Goal: Task Accomplishment & Management: Manage account settings

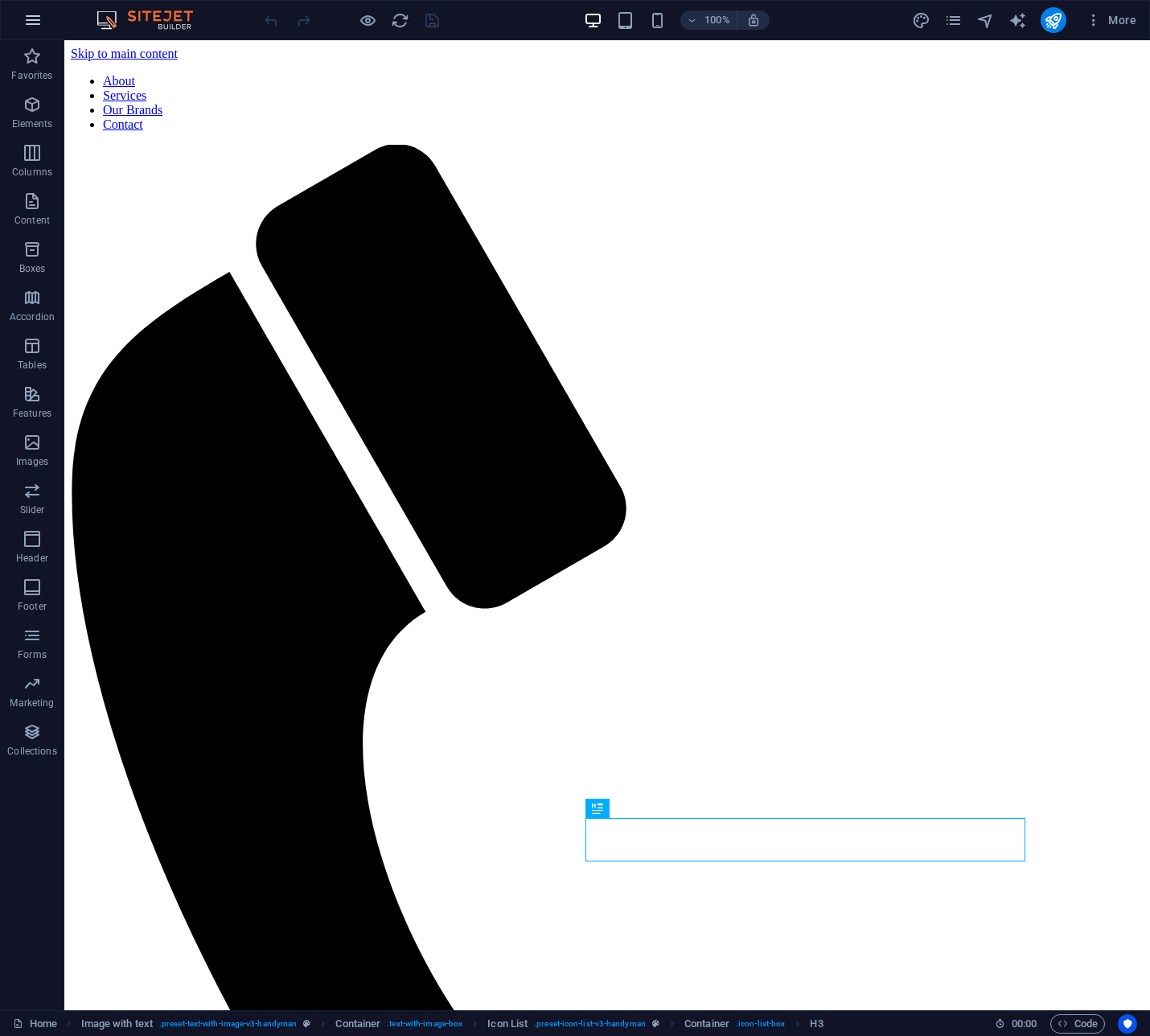
click at [37, 15] on icon "button" at bounding box center [33, 19] width 19 height 19
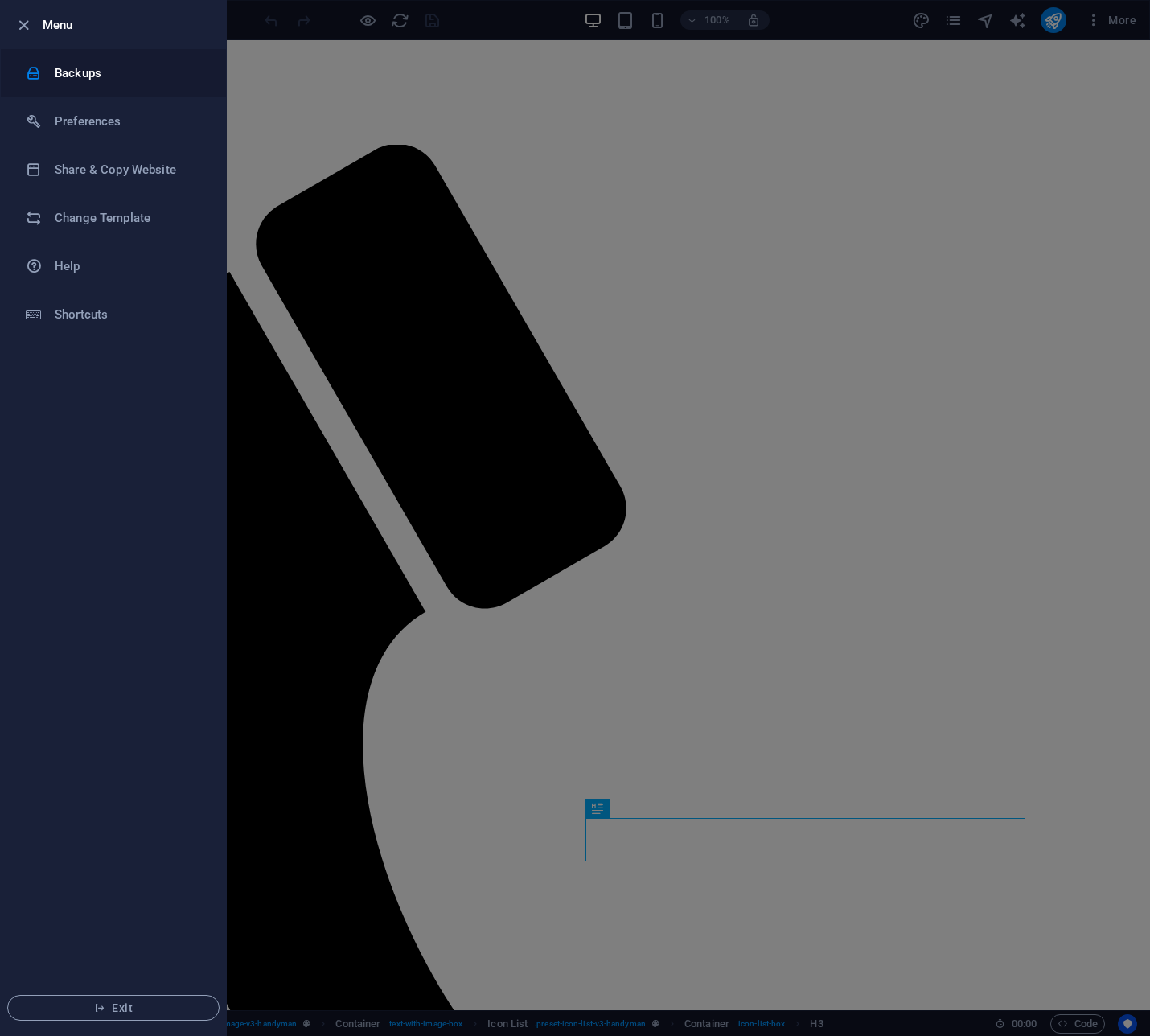
click at [123, 74] on h6 "Backups" at bounding box center [129, 73] width 149 height 19
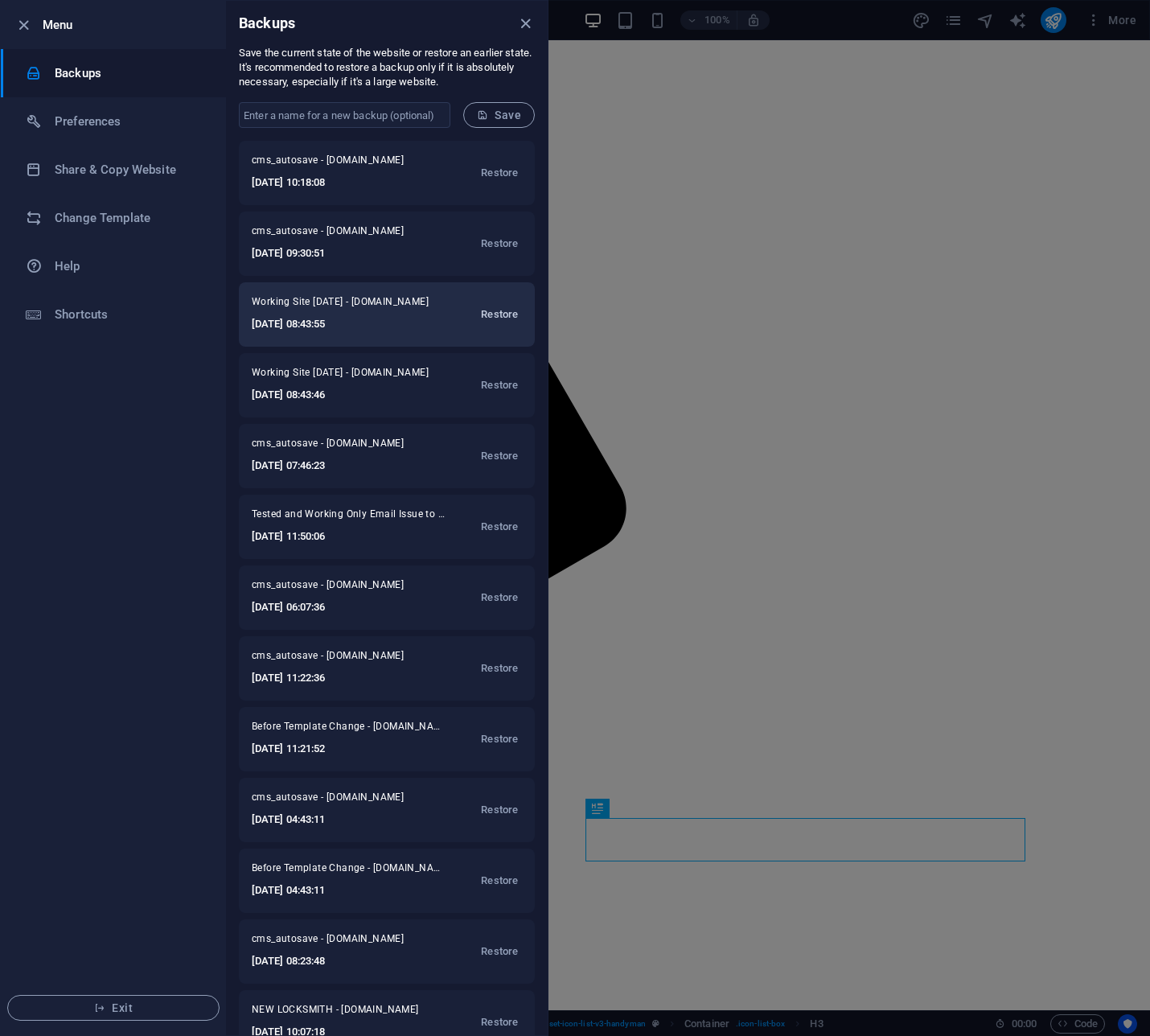
click at [491, 314] on span "Restore" at bounding box center [500, 314] width 37 height 19
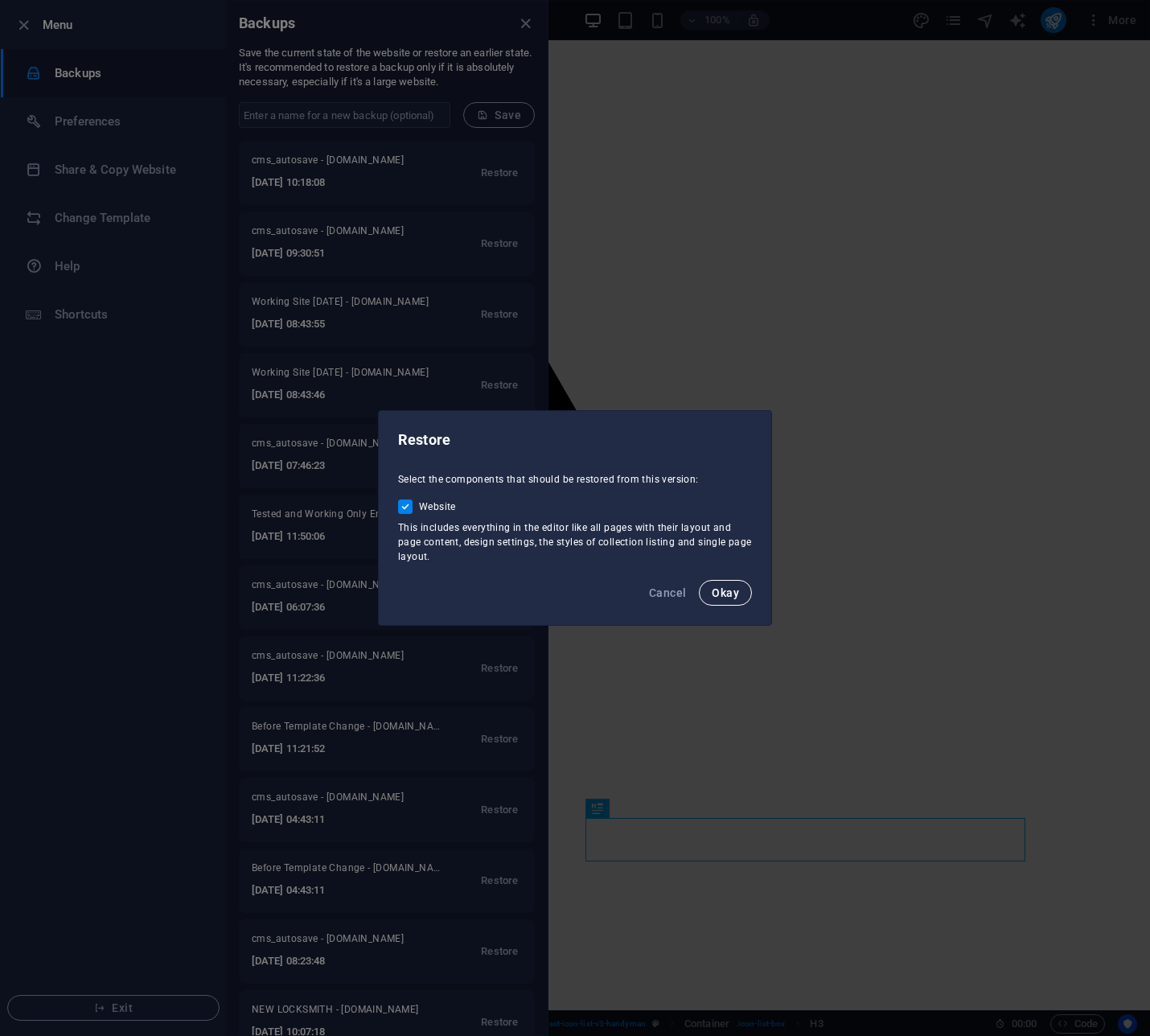
click at [713, 599] on span "Okay" at bounding box center [726, 592] width 27 height 13
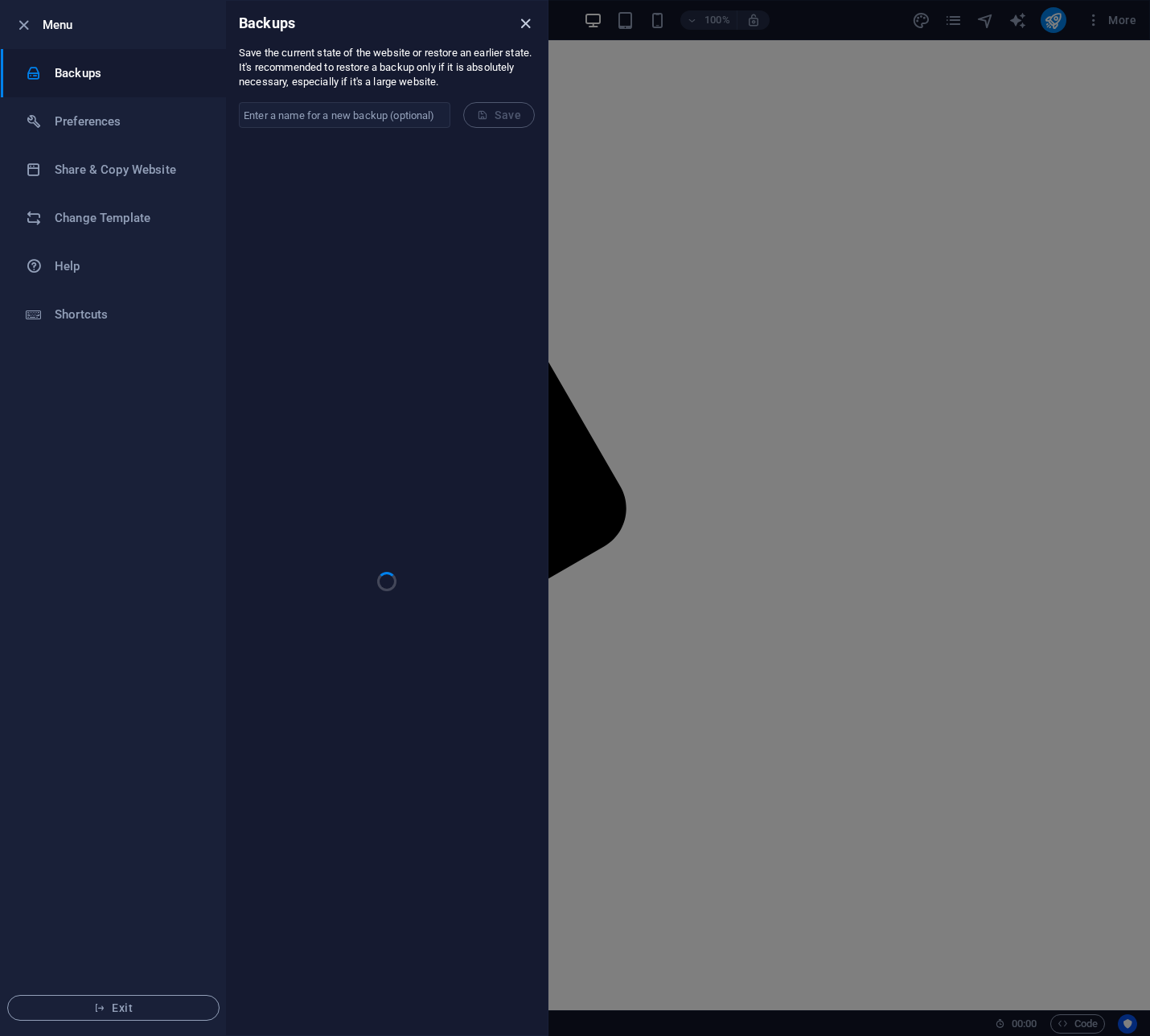
click at [528, 25] on icon "close" at bounding box center [525, 24] width 19 height 19
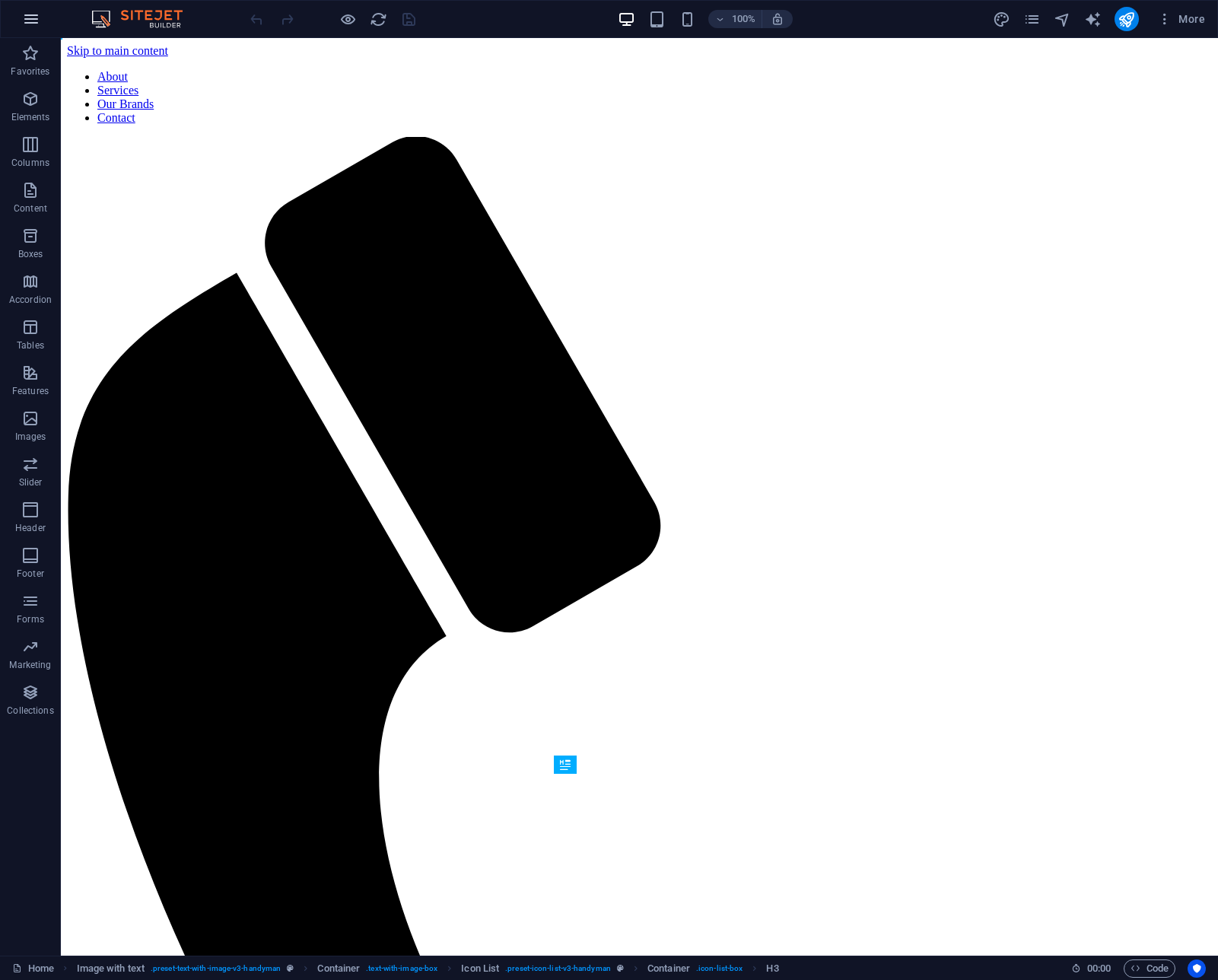
click at [28, 20] on icon "button" at bounding box center [31, 18] width 18 height 18
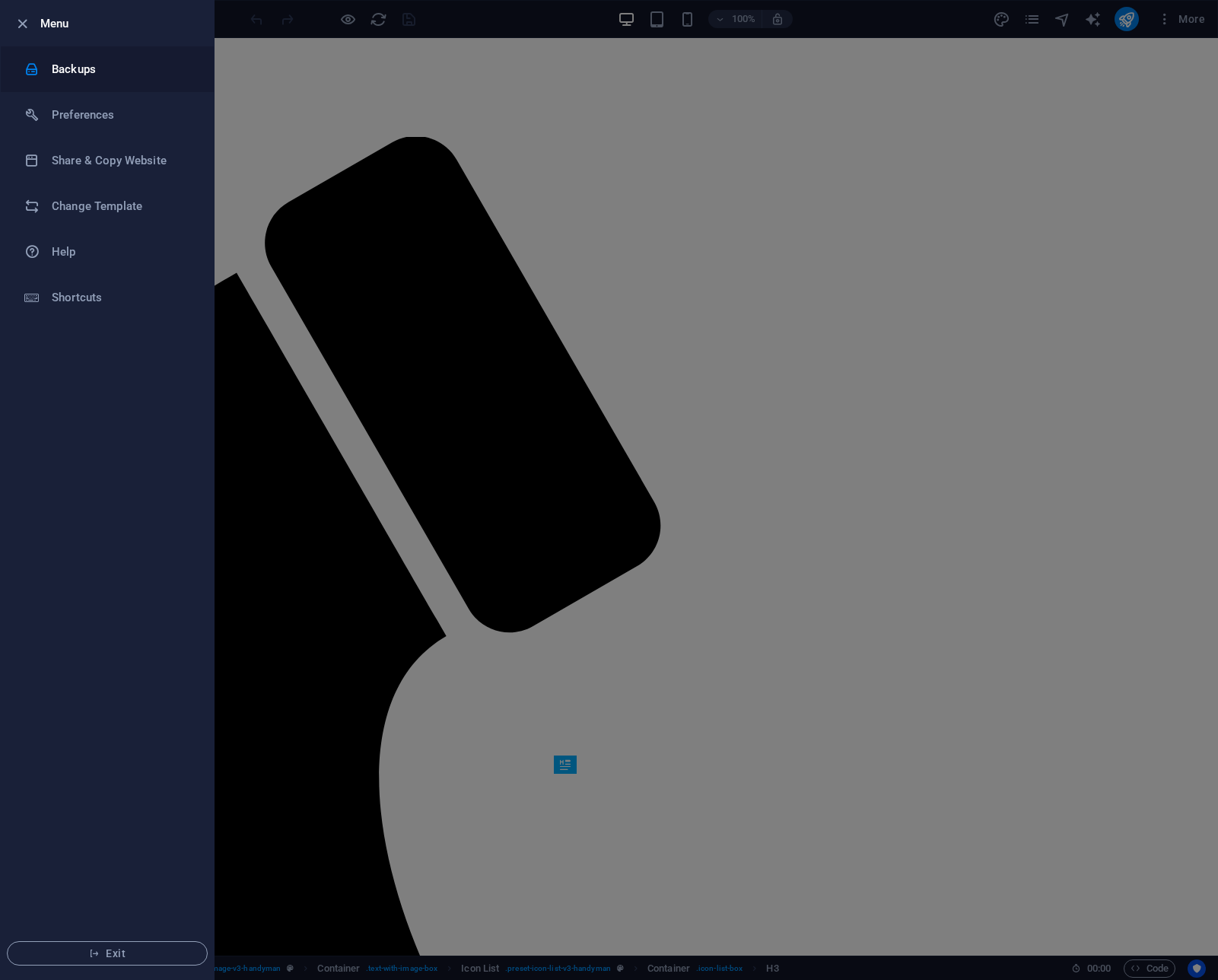
click at [72, 70] on h6 "Backups" at bounding box center [122, 69] width 141 height 18
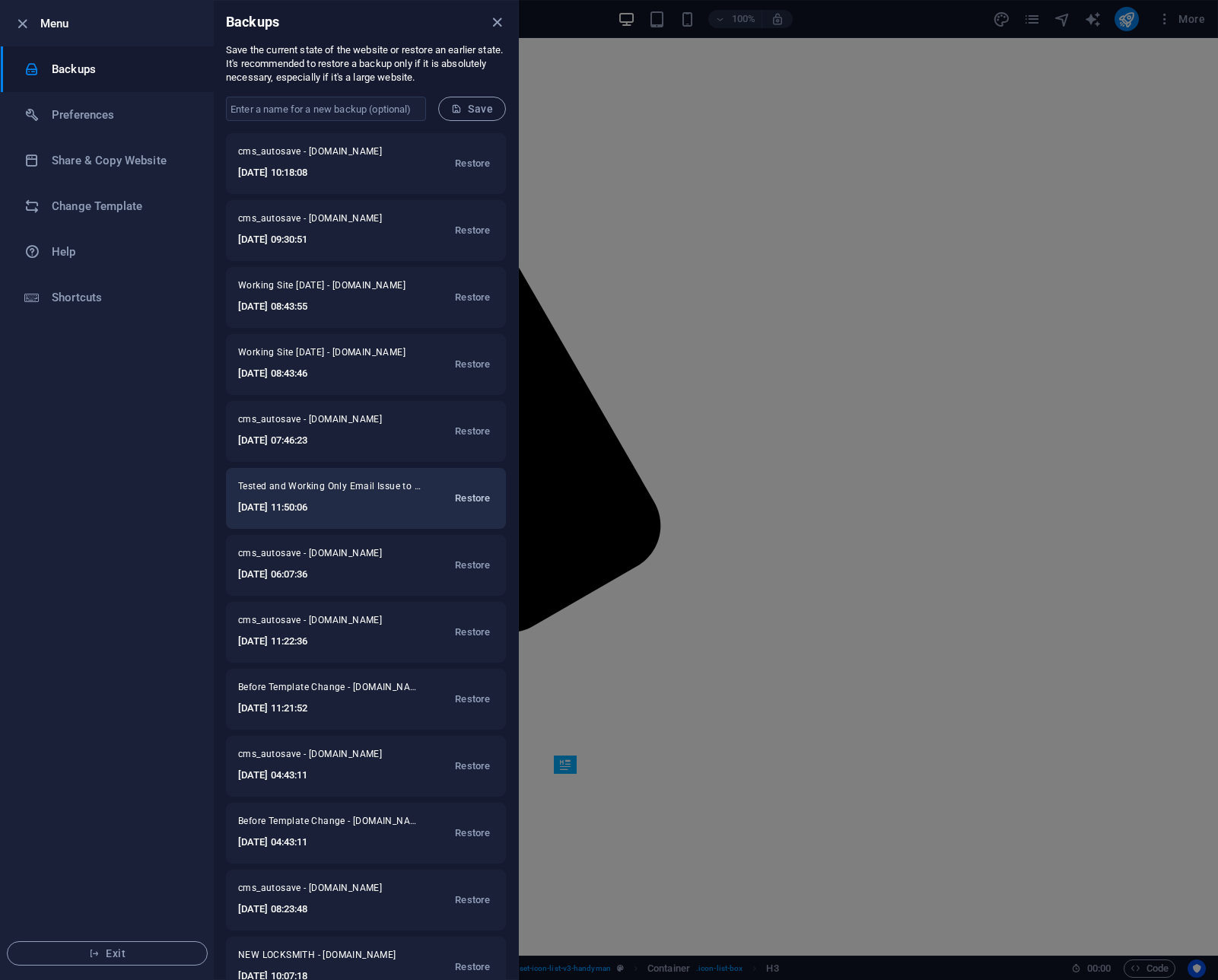
click at [473, 503] on span "Restore" at bounding box center [473, 498] width 35 height 18
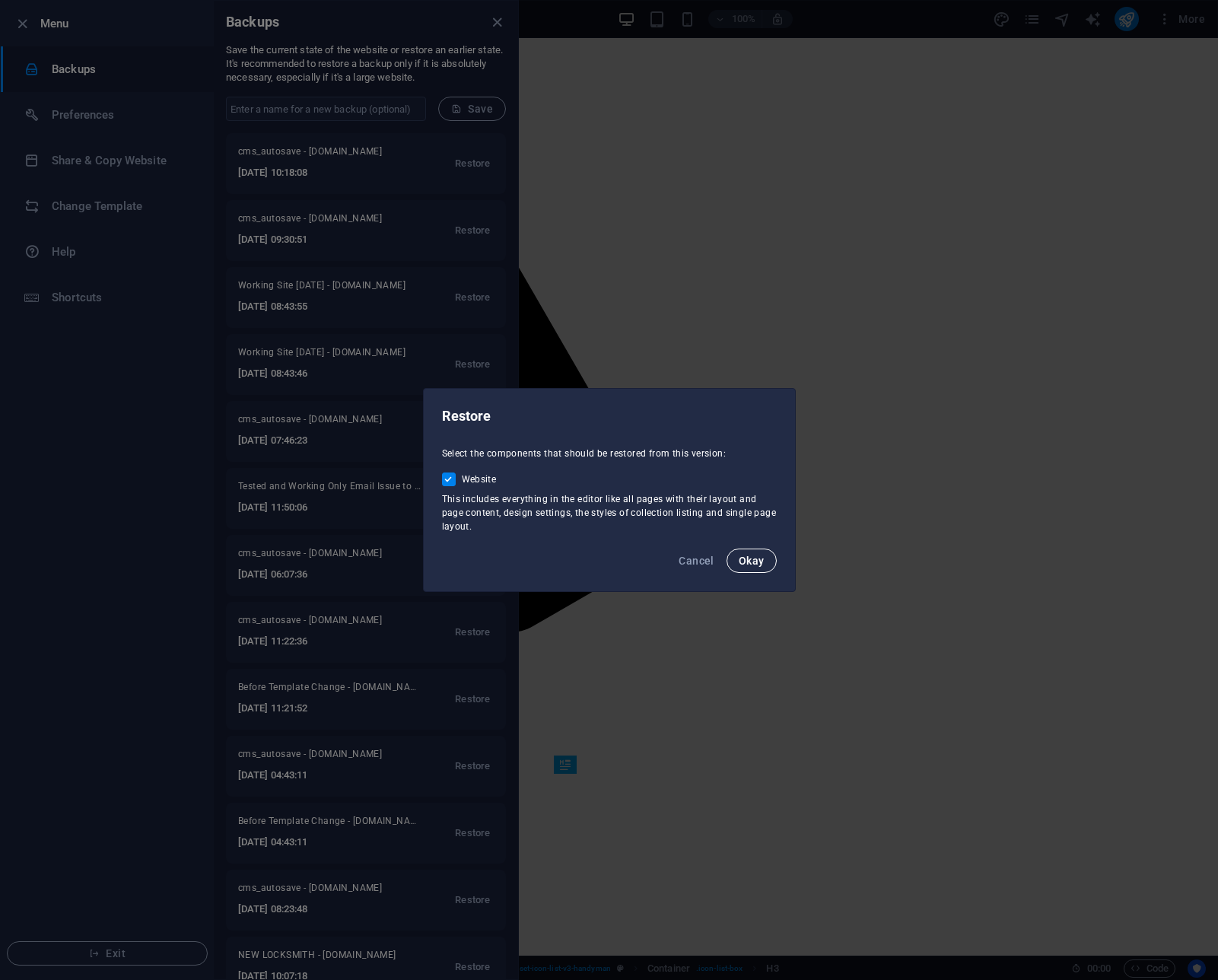
click at [759, 560] on span "Okay" at bounding box center [751, 560] width 26 height 12
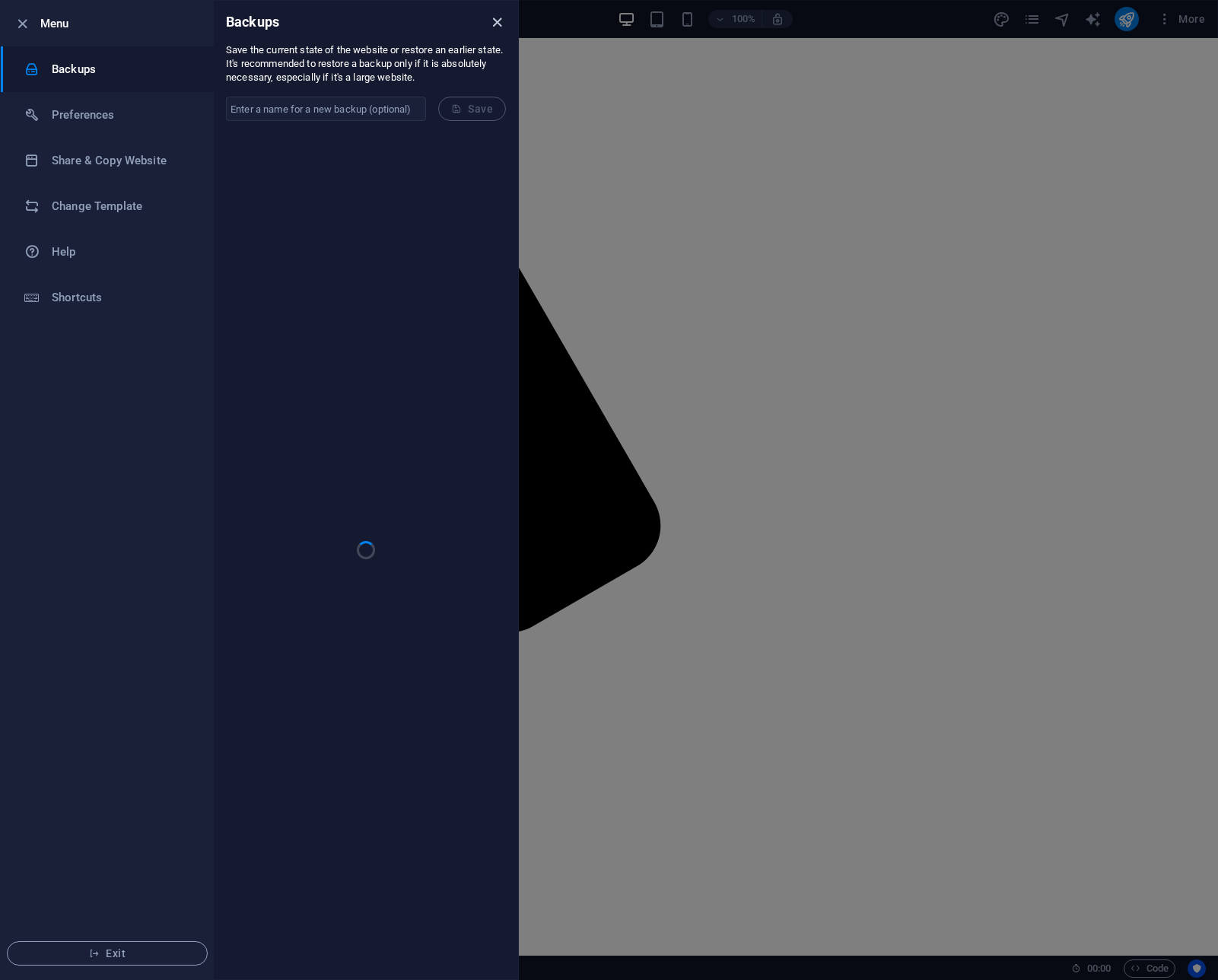
click at [503, 19] on icon "close" at bounding box center [497, 22] width 18 height 18
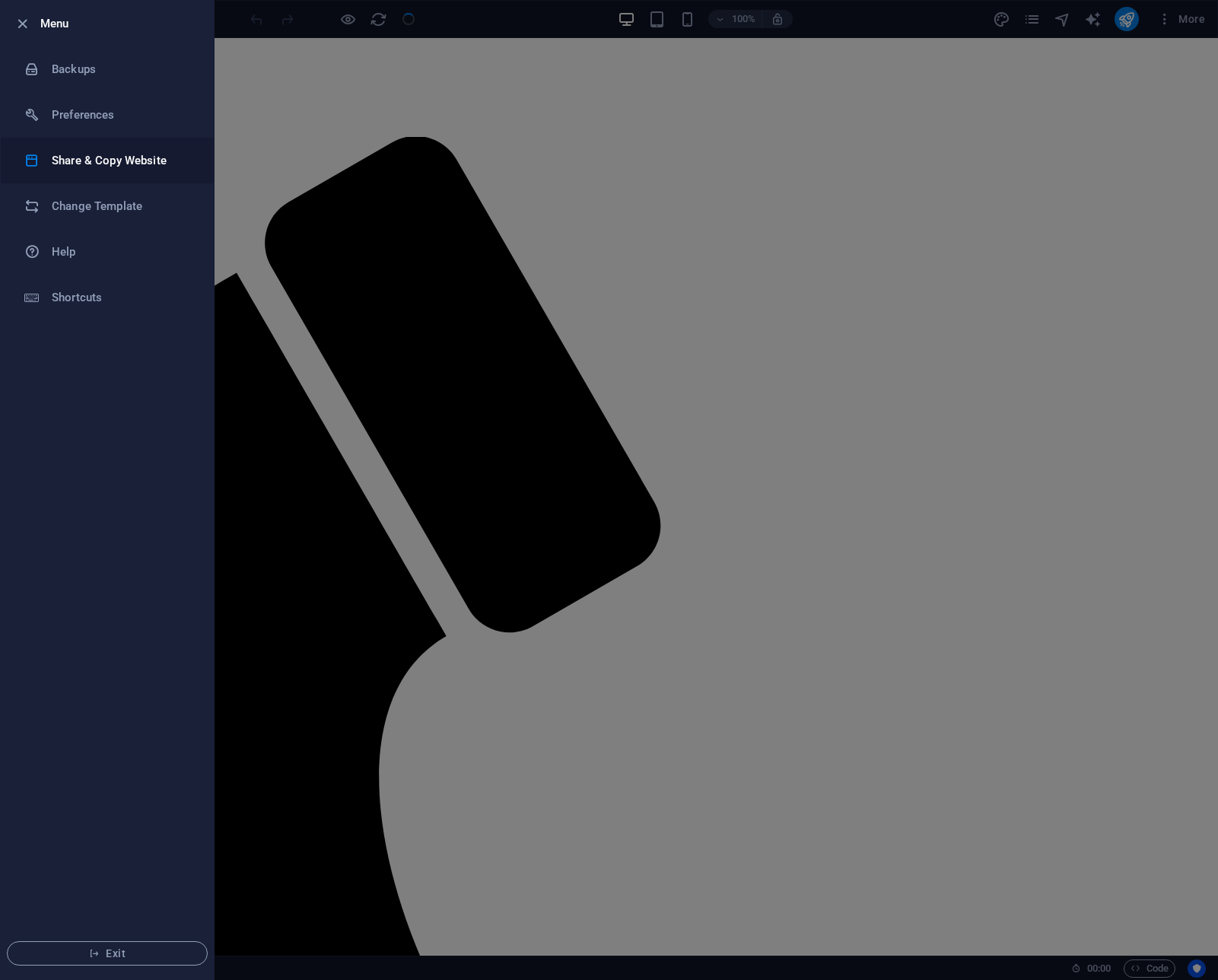
click at [87, 154] on h6 "Share & Copy Website" at bounding box center [122, 160] width 141 height 18
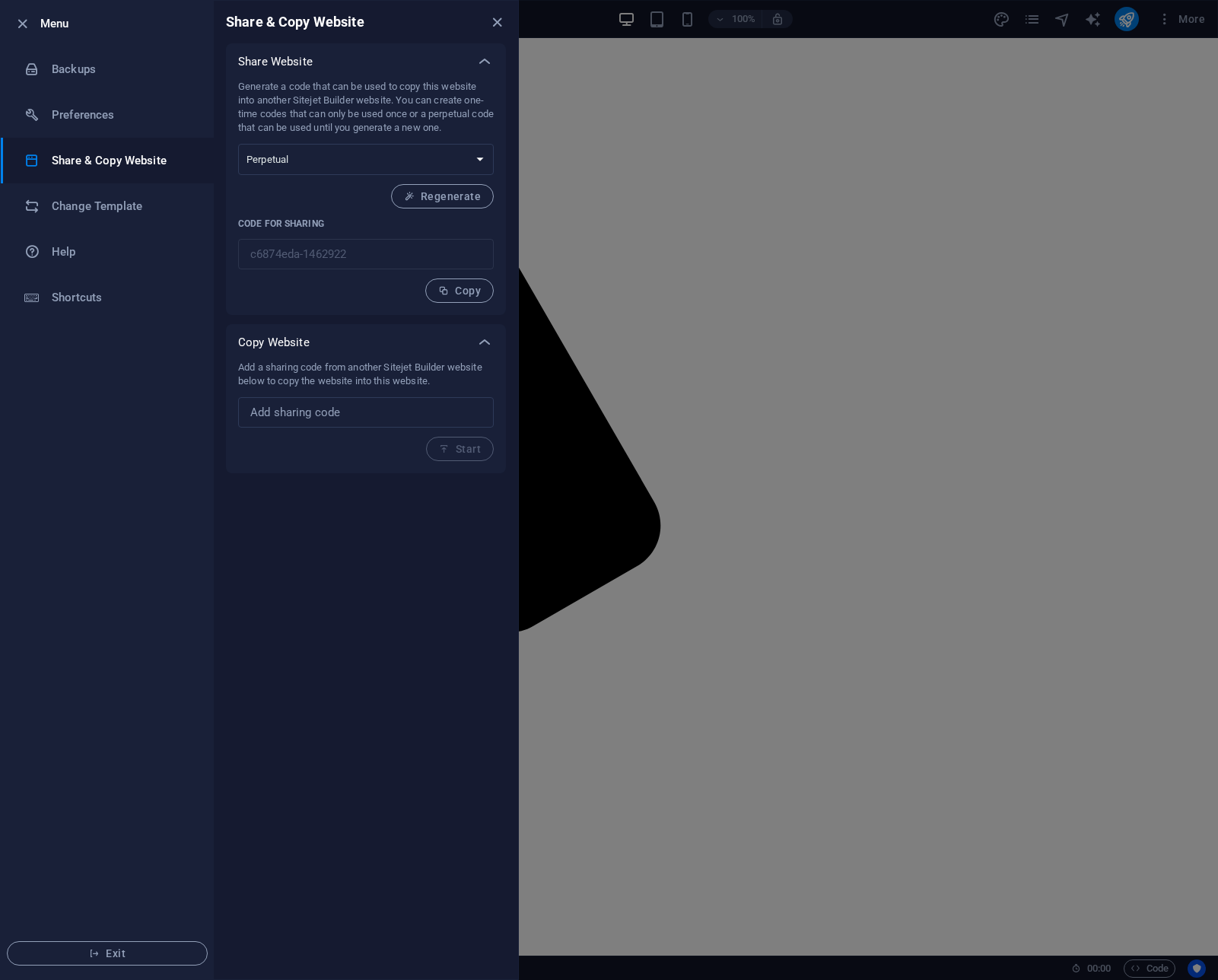
click at [495, 21] on icon "close" at bounding box center [497, 22] width 18 height 18
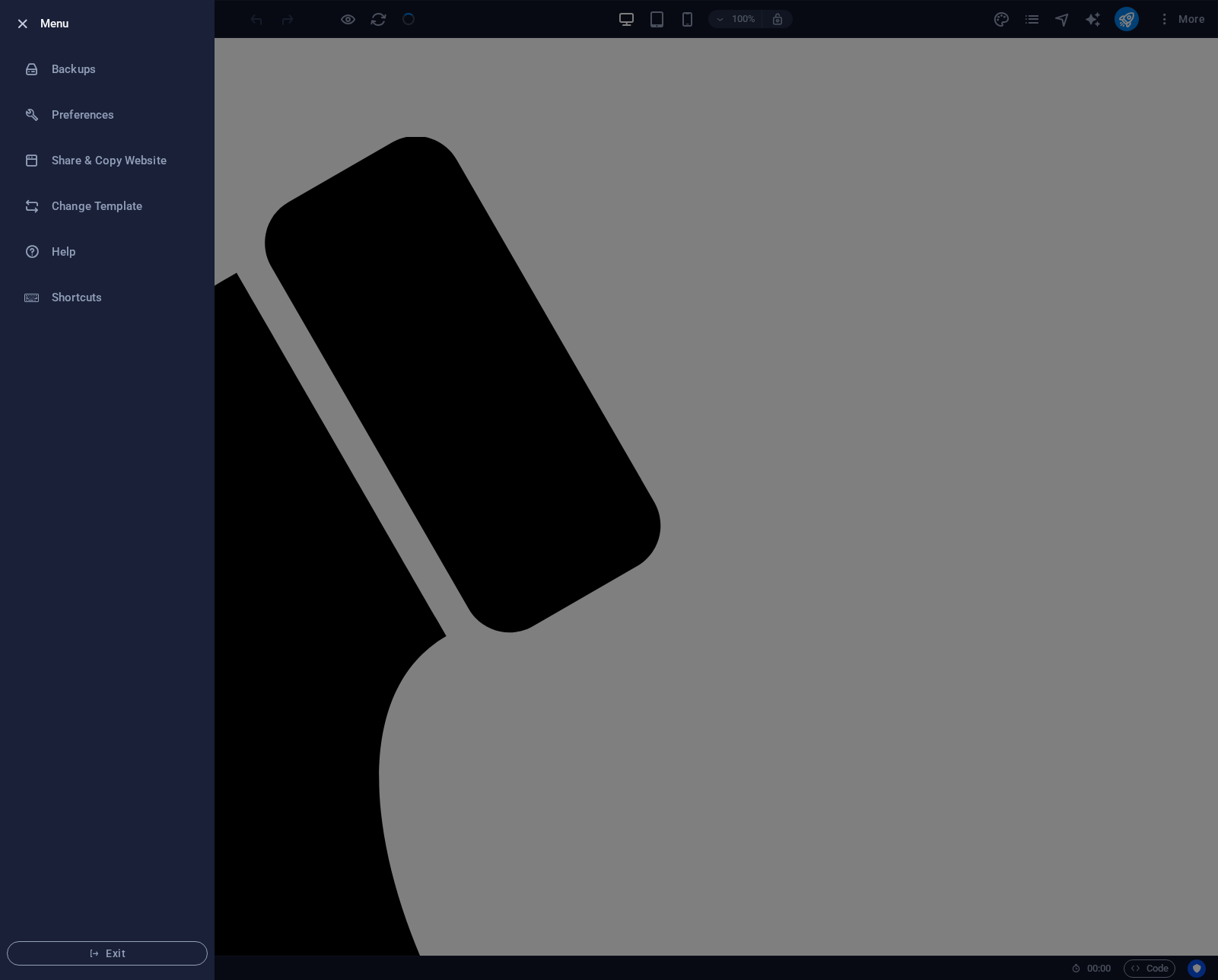
click at [24, 24] on icon "button" at bounding box center [22, 24] width 18 height 18
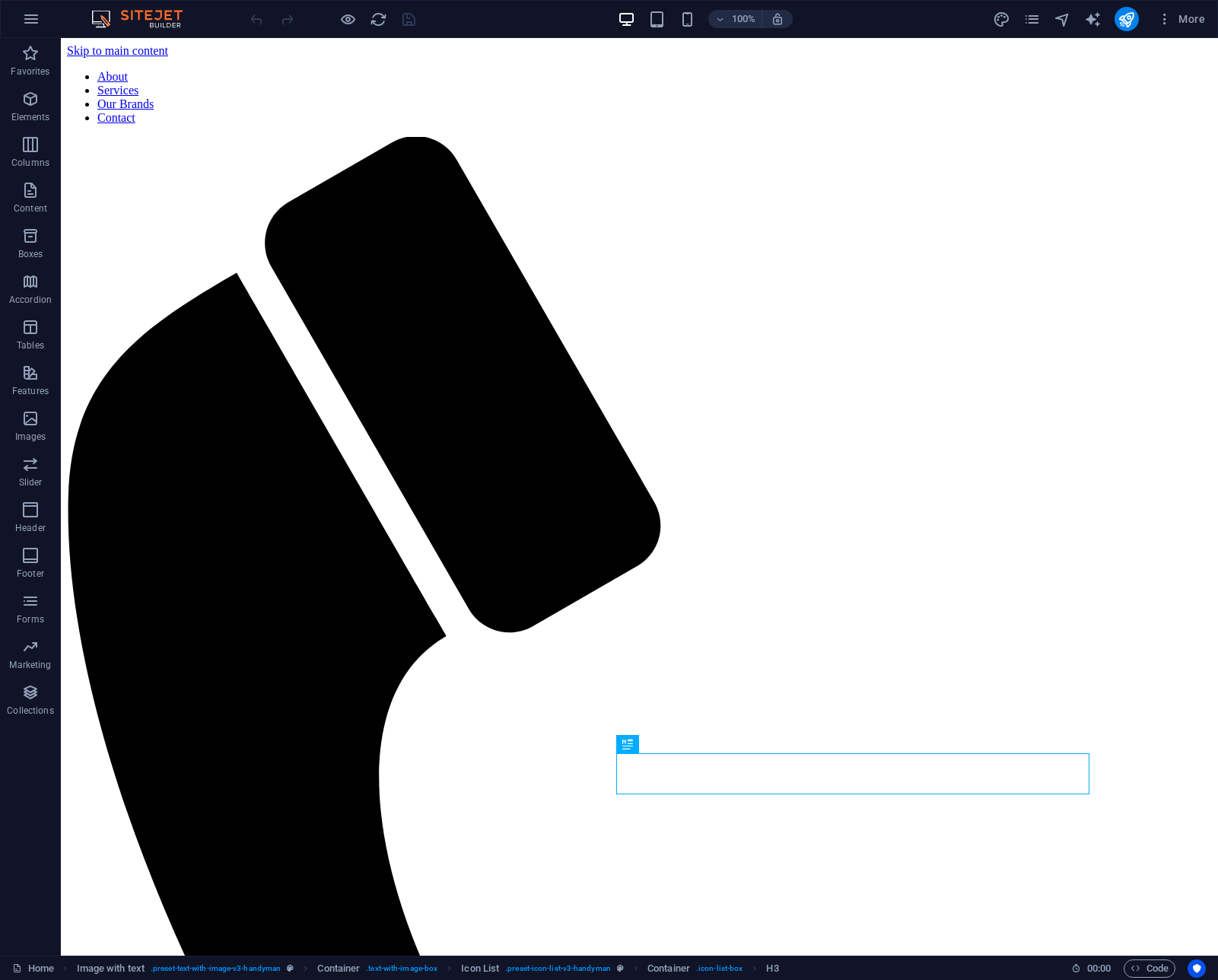
click at [359, 22] on div at bounding box center [332, 19] width 170 height 24
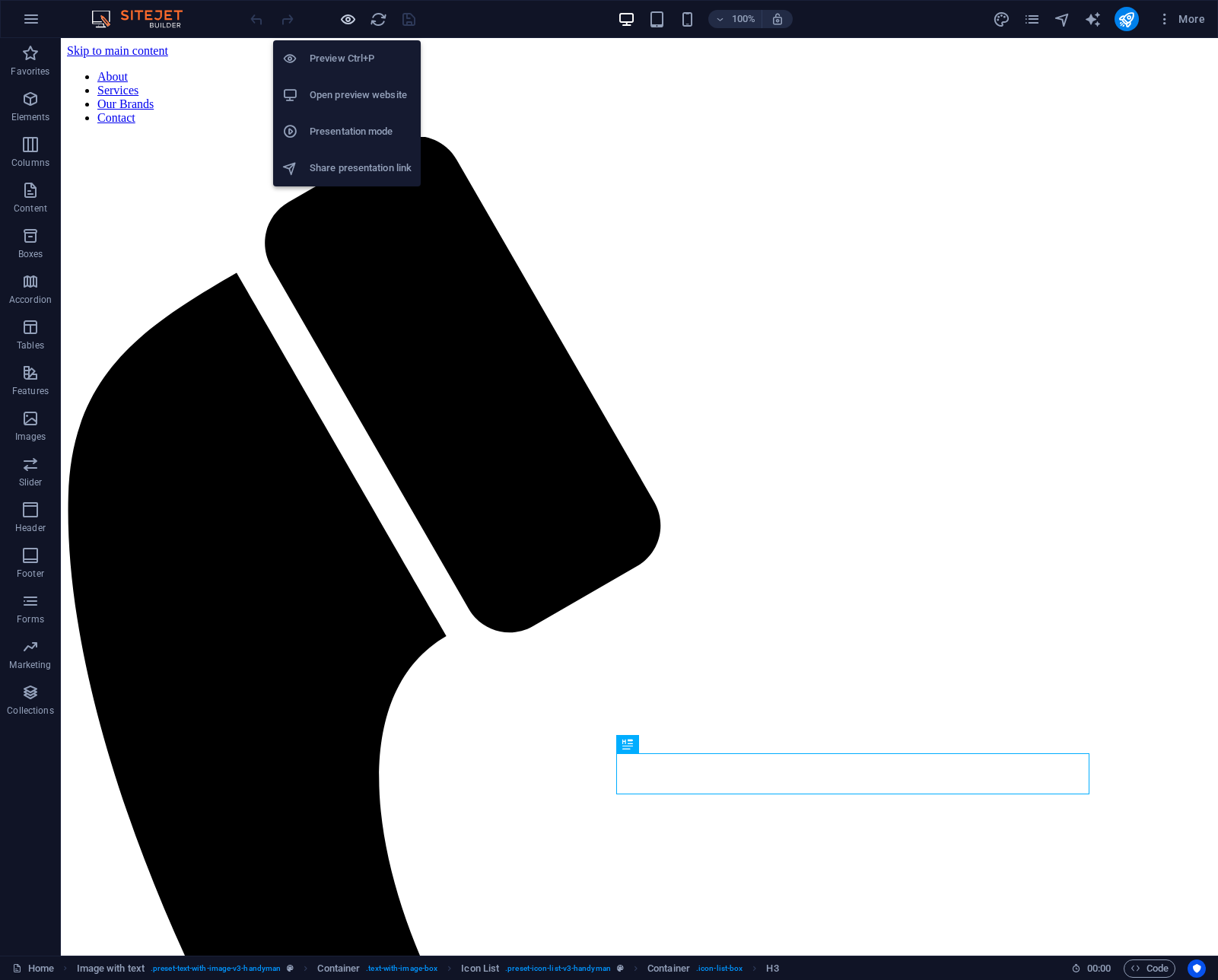
click at [351, 22] on icon "button" at bounding box center [348, 19] width 18 height 18
click at [347, 59] on h6 "Preview Ctrl+P" at bounding box center [360, 58] width 102 height 18
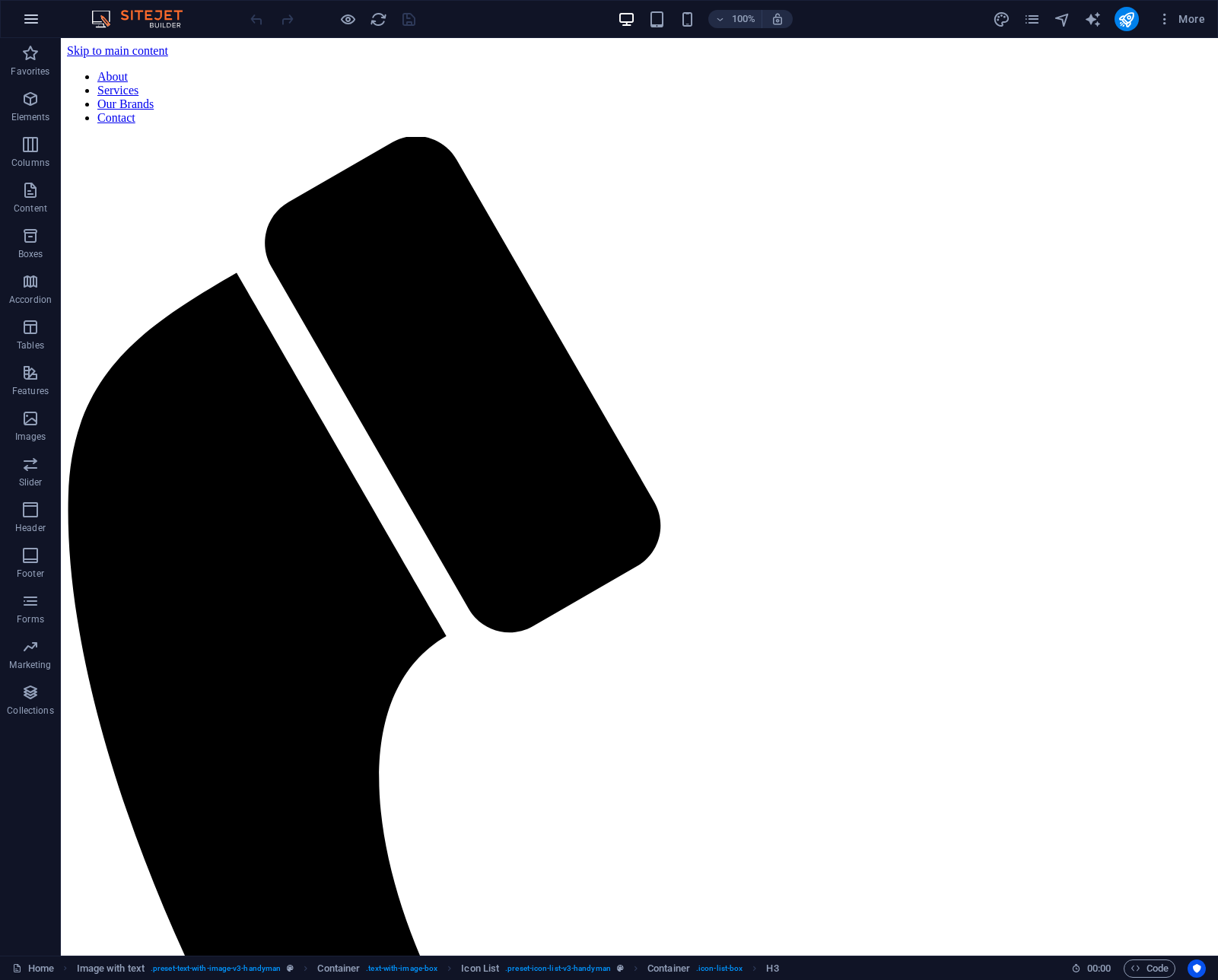
click at [38, 24] on icon "button" at bounding box center [31, 18] width 18 height 18
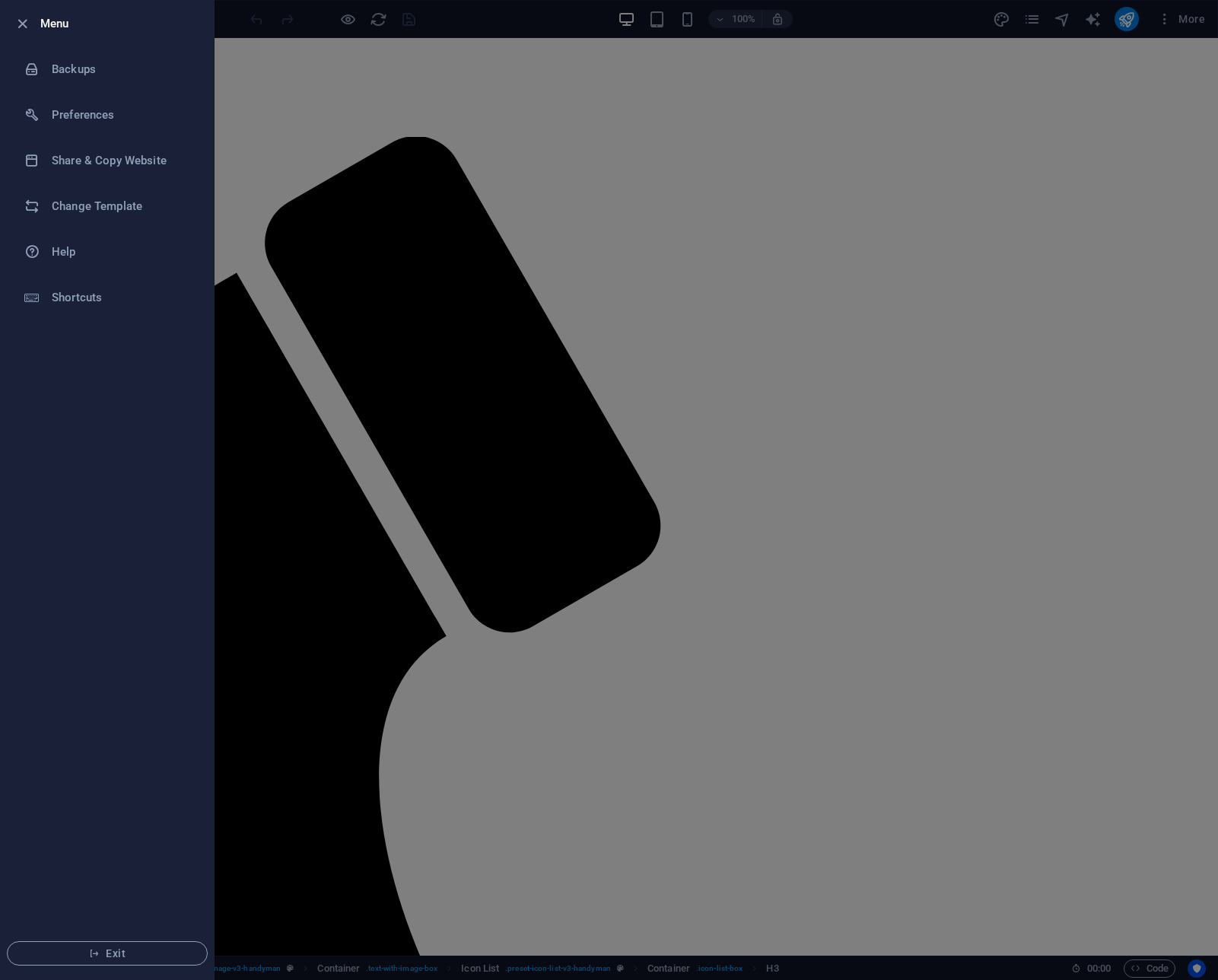
click at [326, 428] on div at bounding box center [609, 490] width 1218 height 980
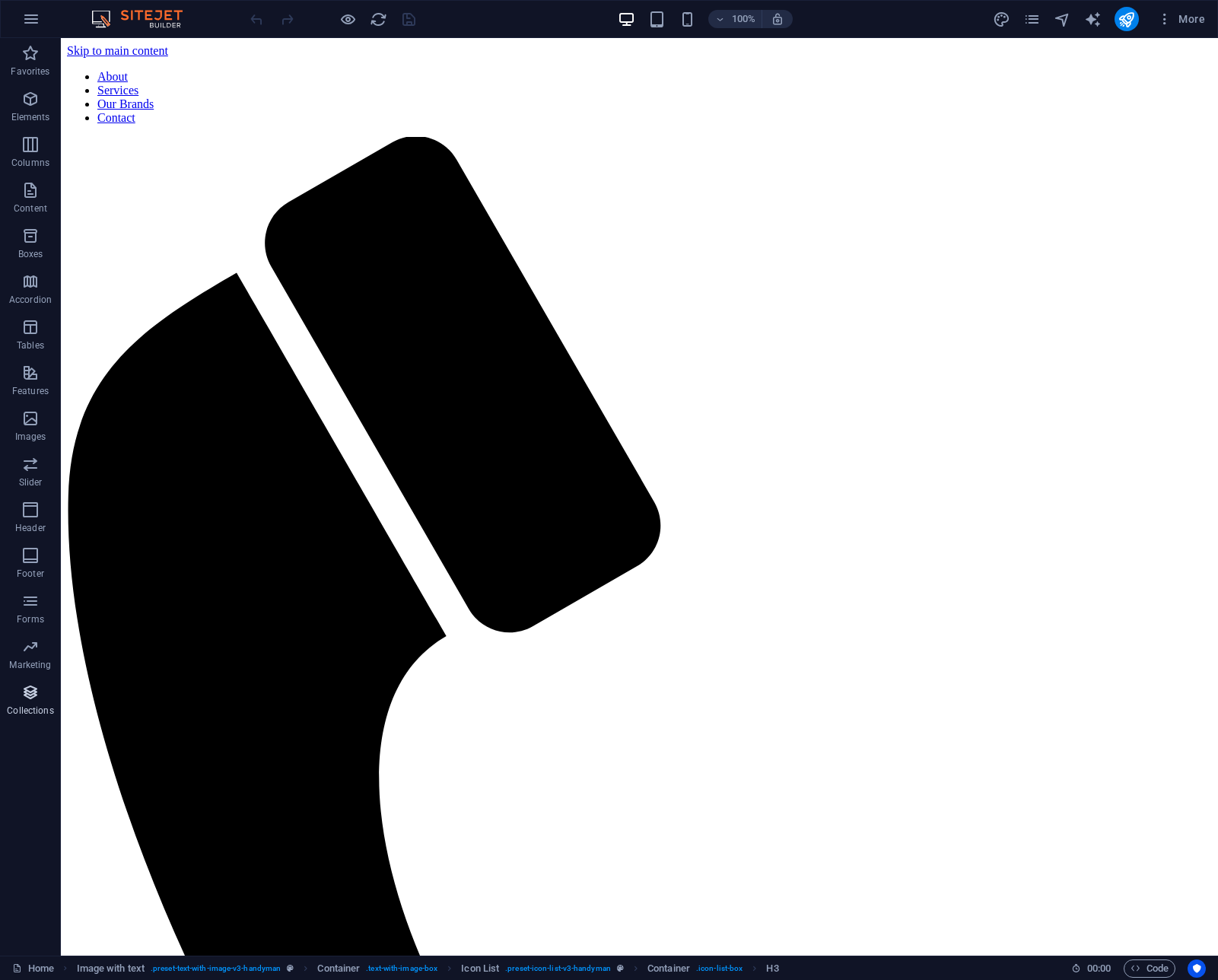
click at [25, 694] on icon "button" at bounding box center [30, 692] width 18 height 18
click at [26, 692] on icon "button" at bounding box center [30, 692] width 18 height 18
click at [36, 642] on icon "button" at bounding box center [30, 646] width 18 height 18
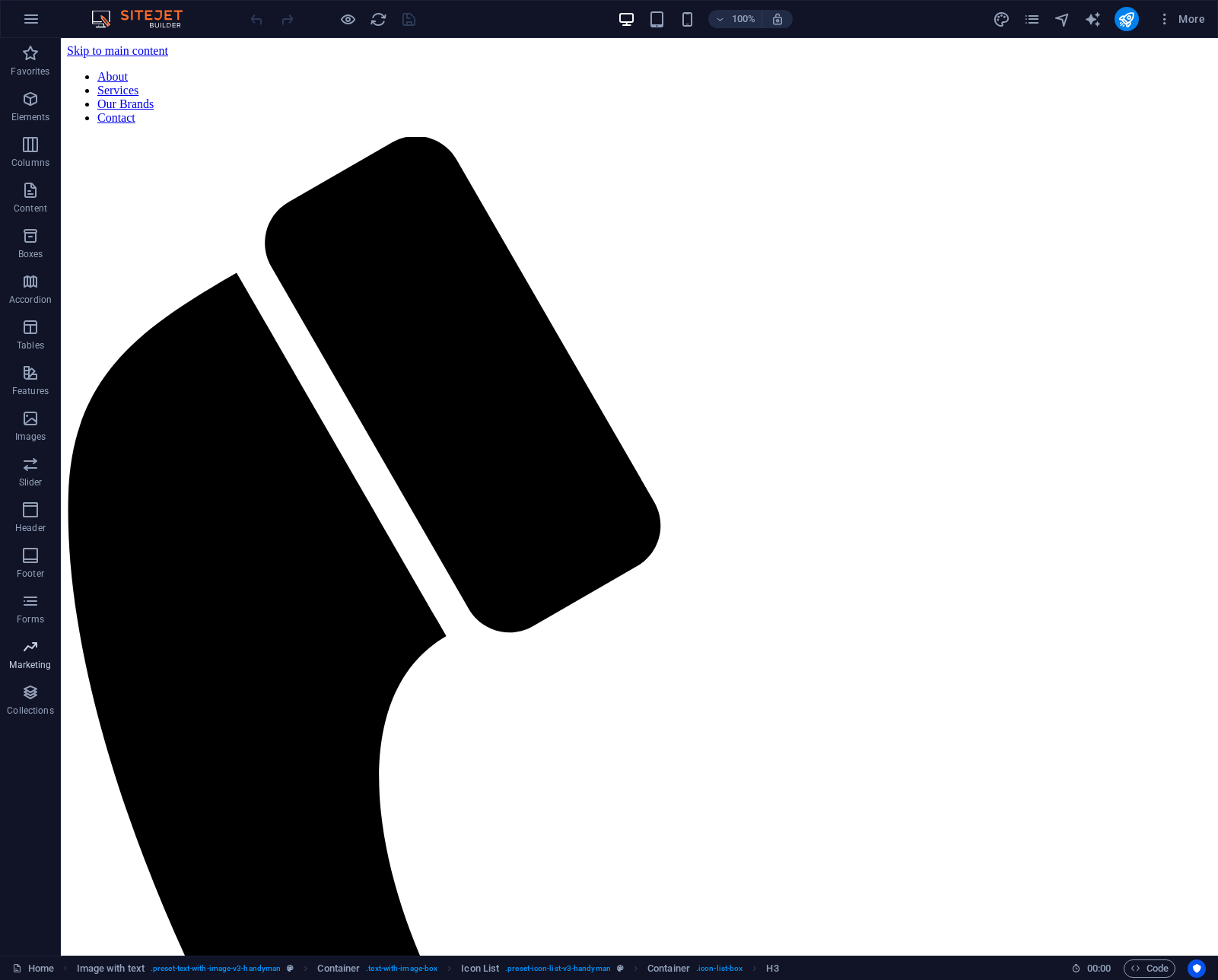
click at [36, 642] on icon "button" at bounding box center [30, 646] width 18 height 18
click at [38, 603] on icon "button" at bounding box center [30, 601] width 18 height 18
drag, startPoint x: 38, startPoint y: 603, endPoint x: 28, endPoint y: 607, distance: 10.8
click at [36, 606] on icon "button" at bounding box center [30, 601] width 18 height 18
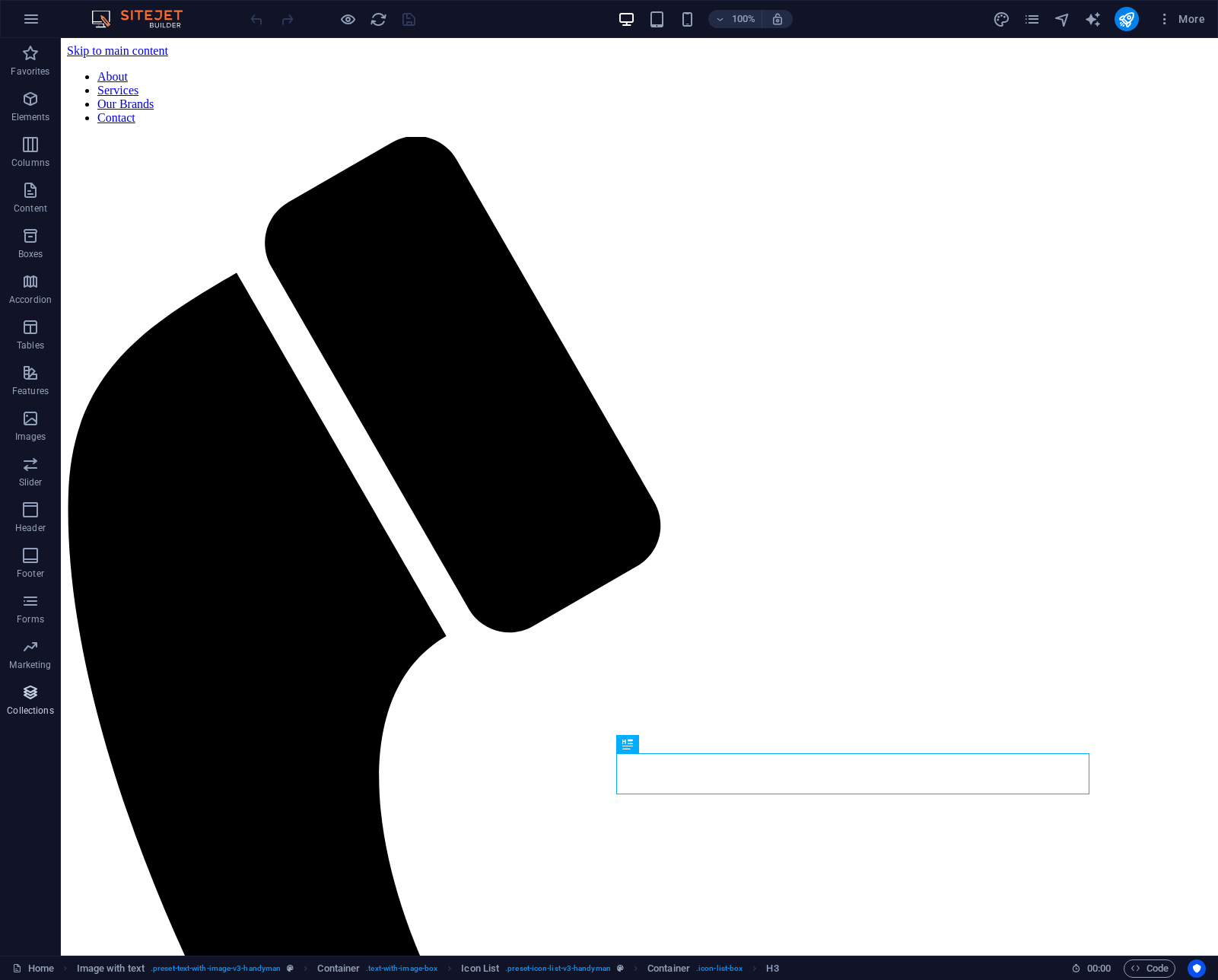
click at [31, 693] on icon "button" at bounding box center [30, 692] width 18 height 18
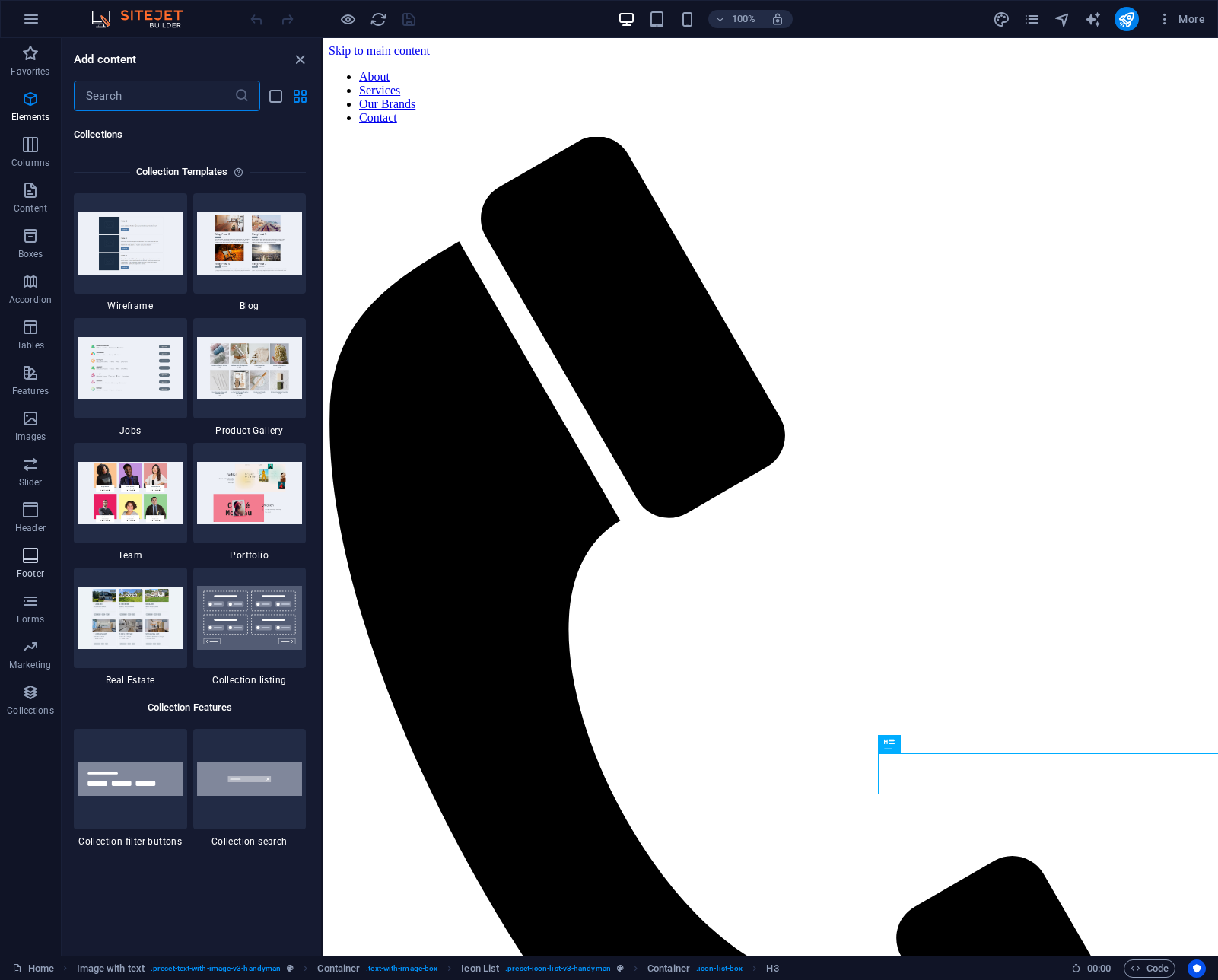
scroll to position [13926, 0]
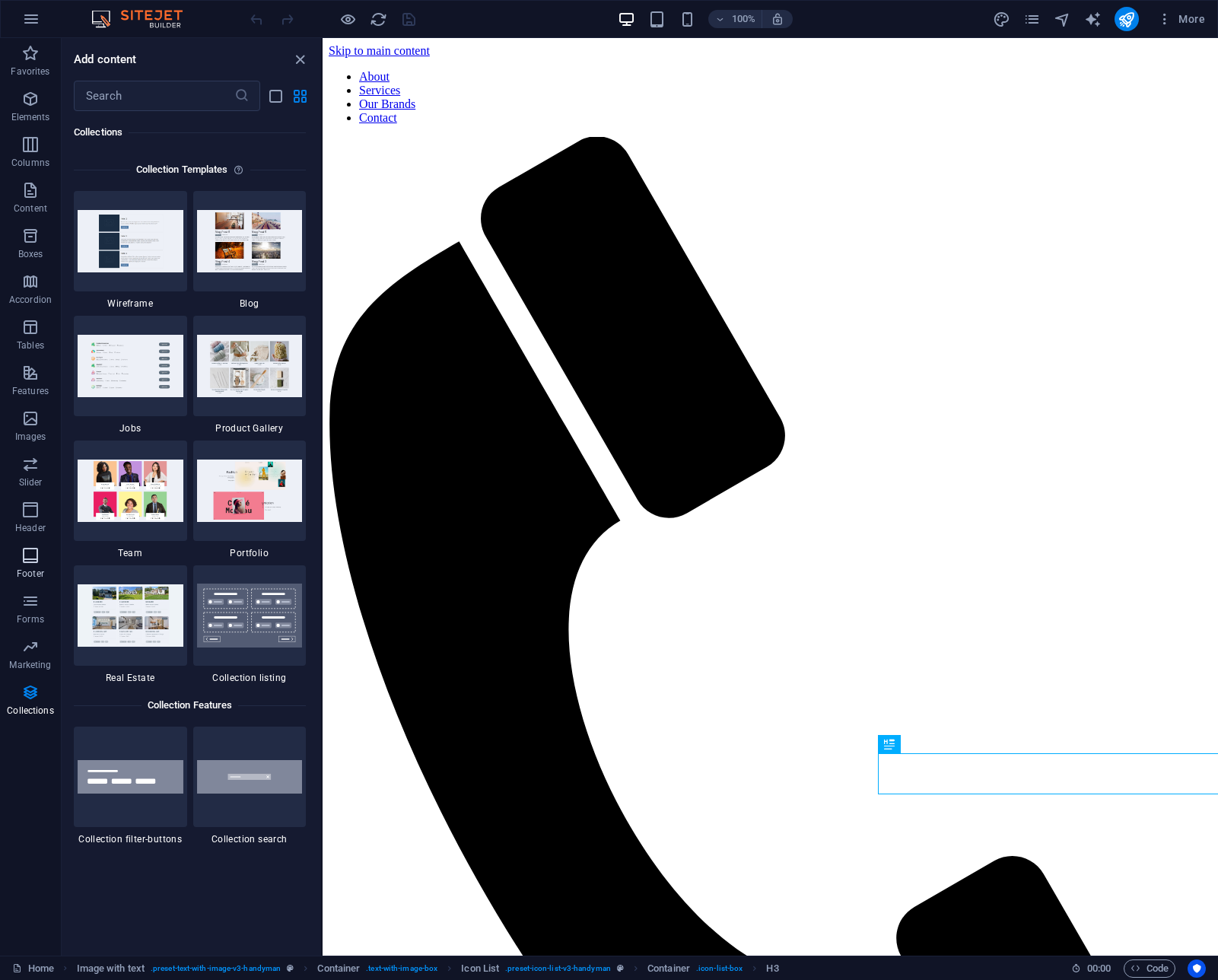
click at [33, 562] on icon "button" at bounding box center [30, 555] width 18 height 18
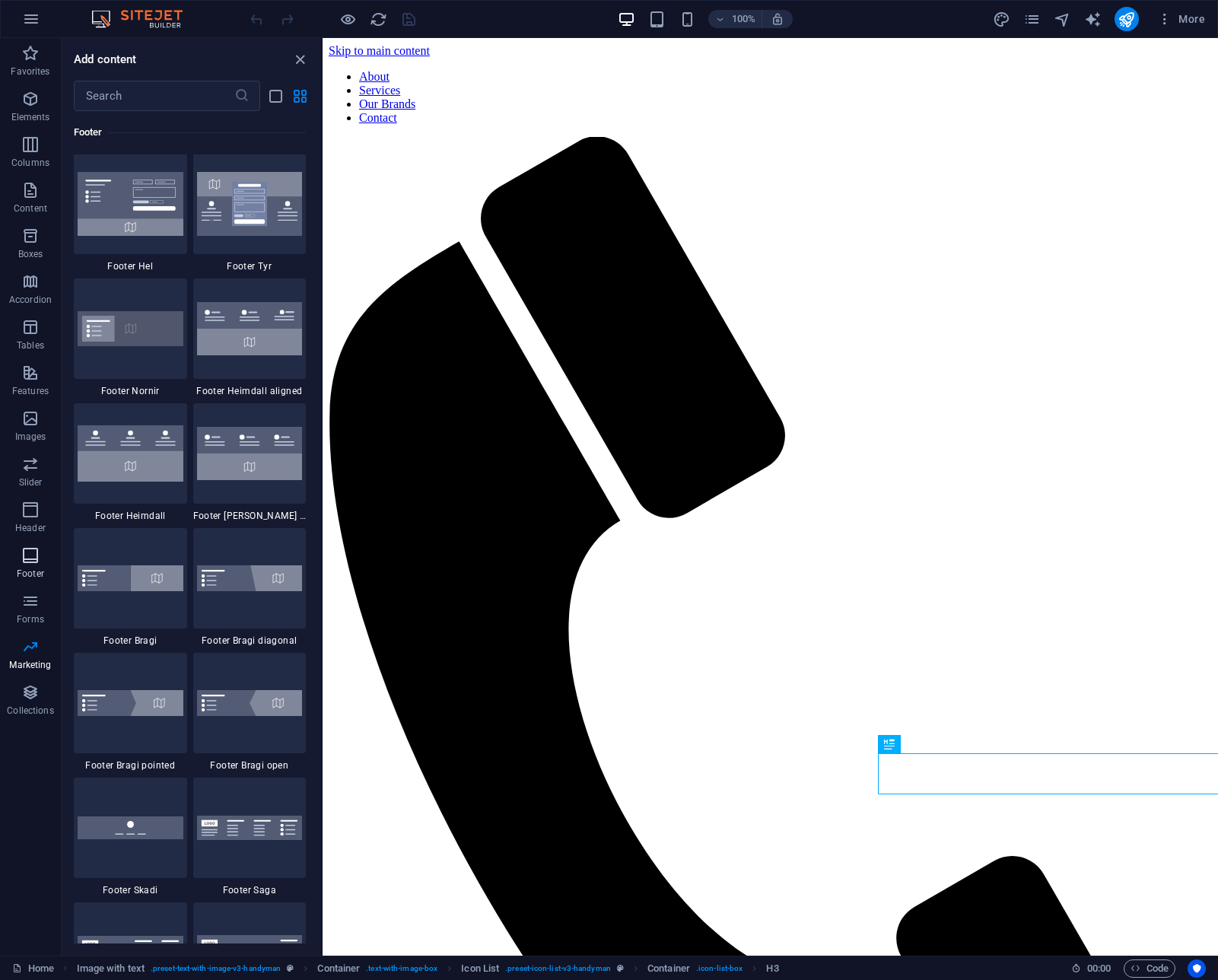
scroll to position [10071, 0]
click at [297, 58] on icon "close panel" at bounding box center [300, 60] width 18 height 18
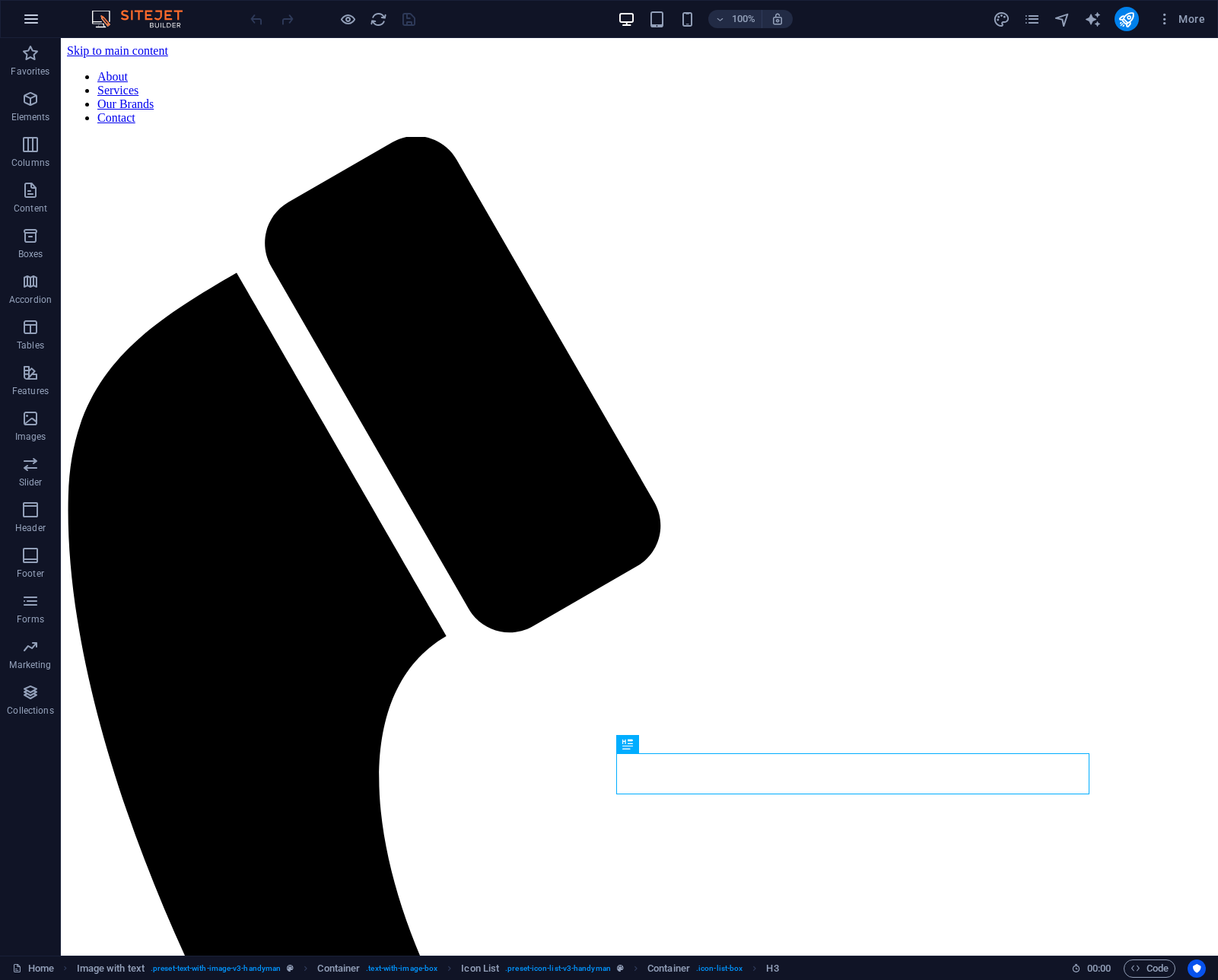
click at [38, 22] on icon "button" at bounding box center [31, 18] width 18 height 18
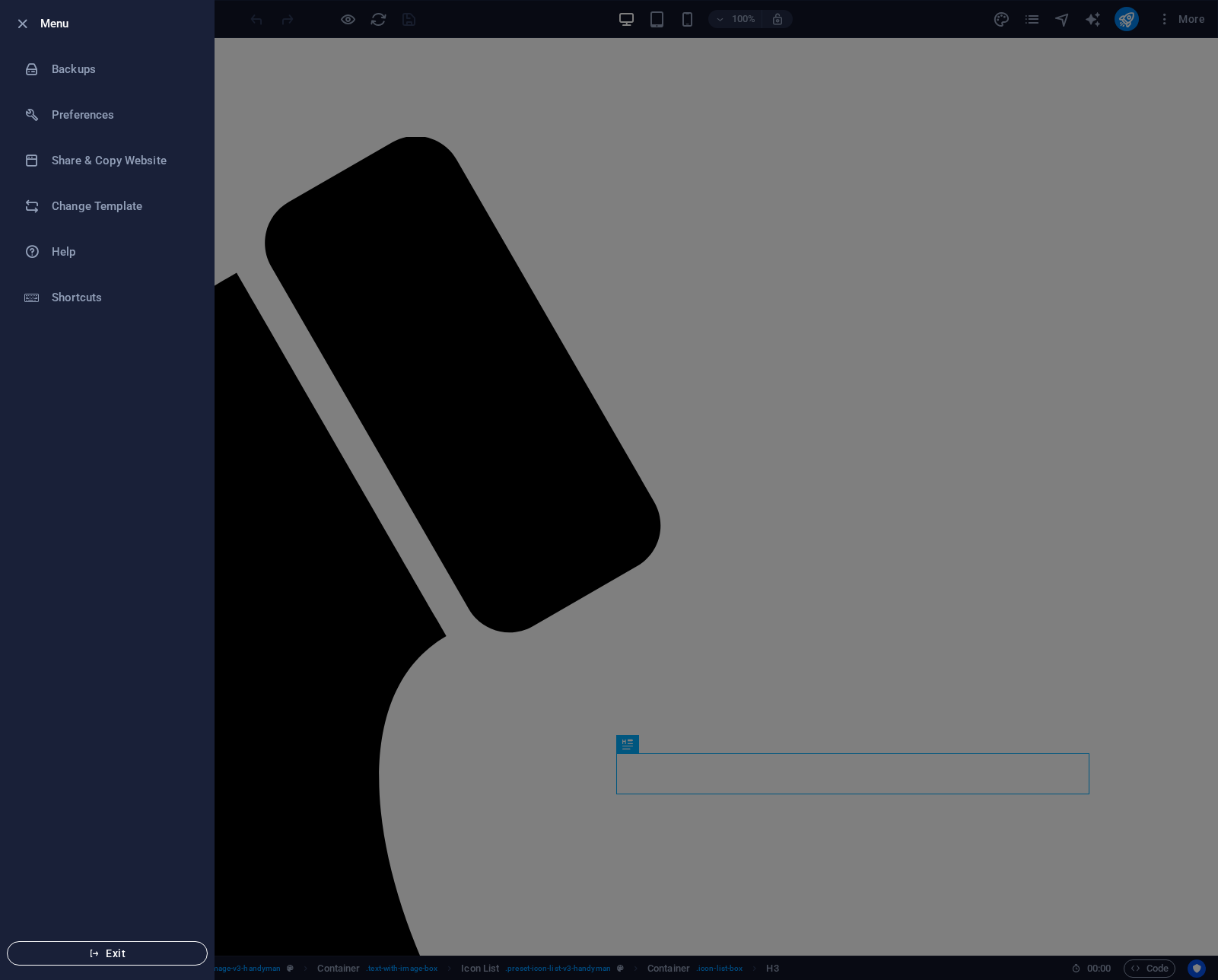
click at [175, 951] on span "Exit" at bounding box center [107, 953] width 175 height 12
